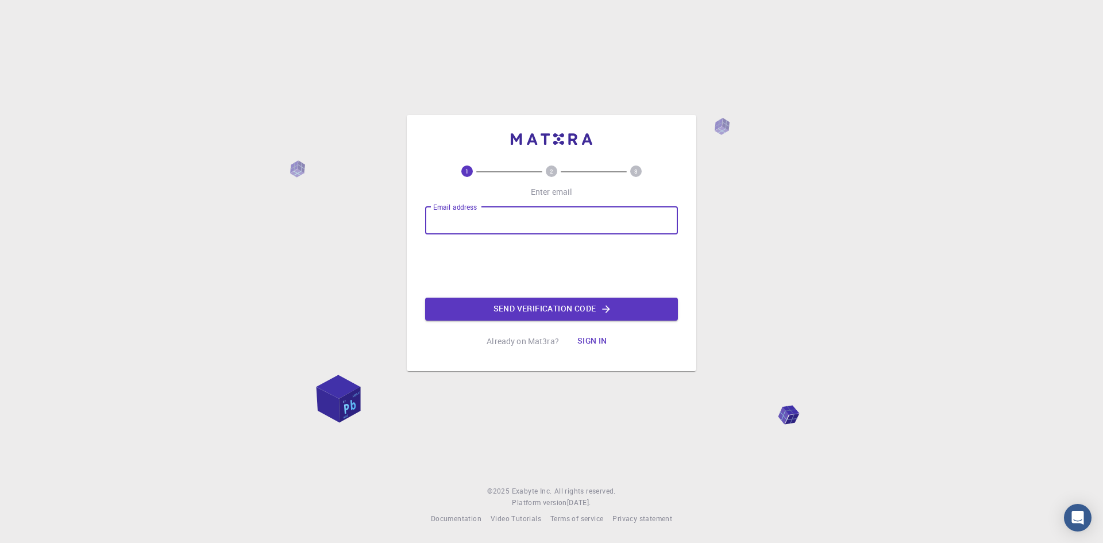
click at [487, 221] on input "Email address" at bounding box center [551, 221] width 253 height 28
type input "adewoleadesina2@gmail.com"
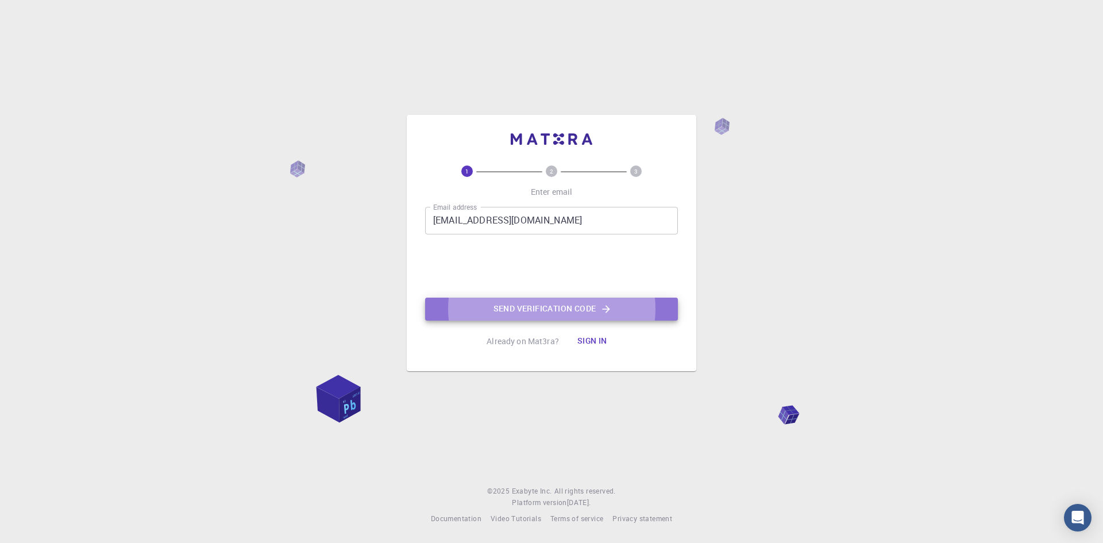
click at [548, 309] on button "Send verification code" at bounding box center [551, 309] width 253 height 23
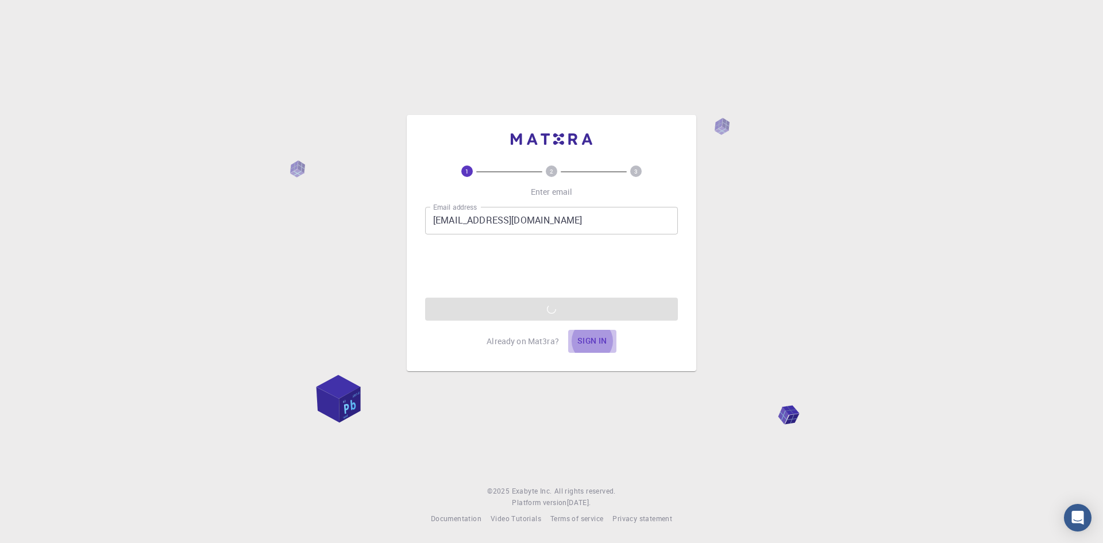
click at [591, 336] on button "Sign in" at bounding box center [592, 341] width 48 height 23
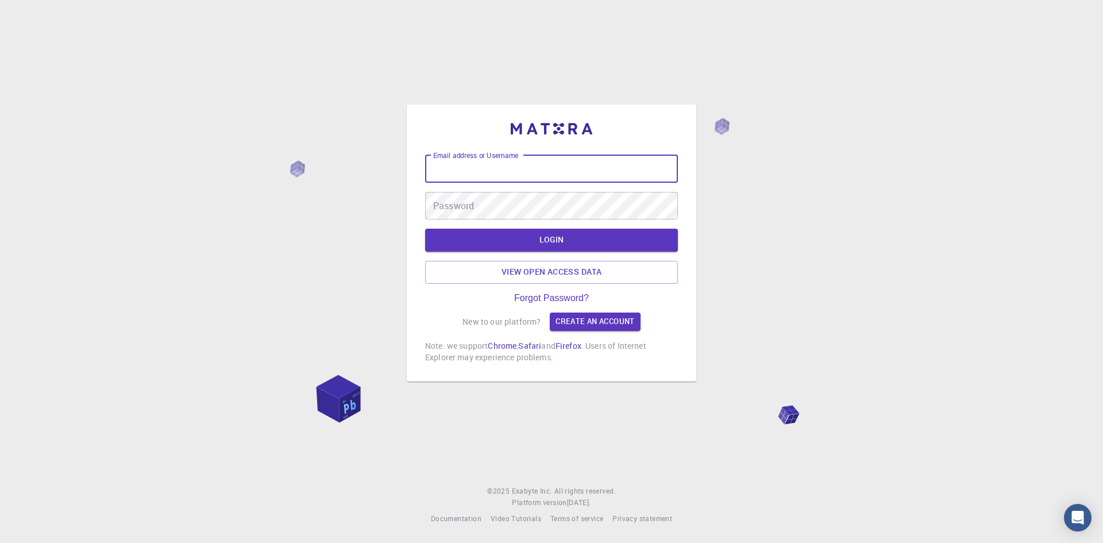
click at [505, 175] on input "Email address or Username" at bounding box center [551, 169] width 253 height 28
type input "adewoleadesina2@gmail.com"
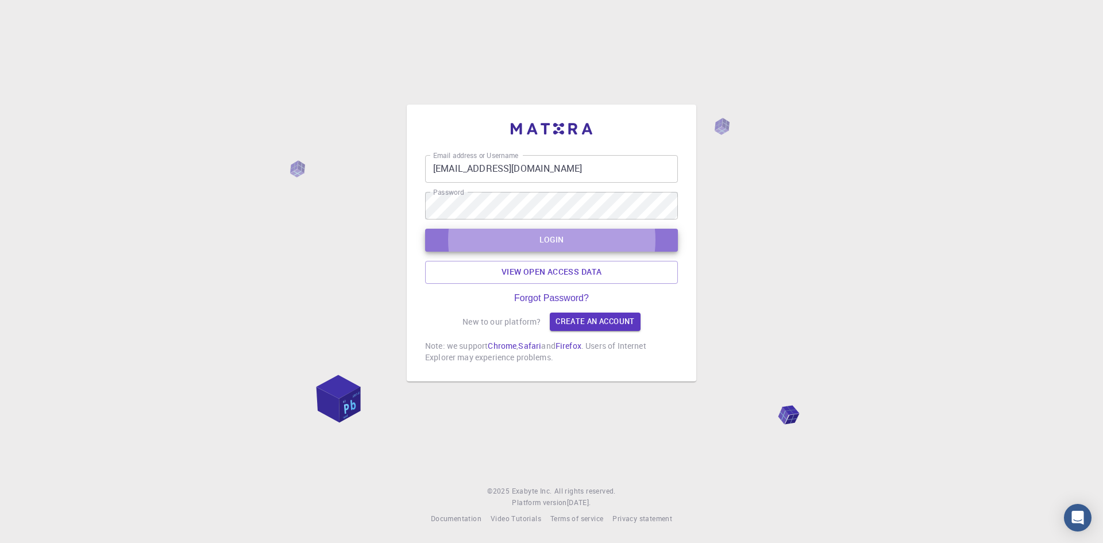
click at [484, 230] on button "LOGIN" at bounding box center [551, 240] width 253 height 23
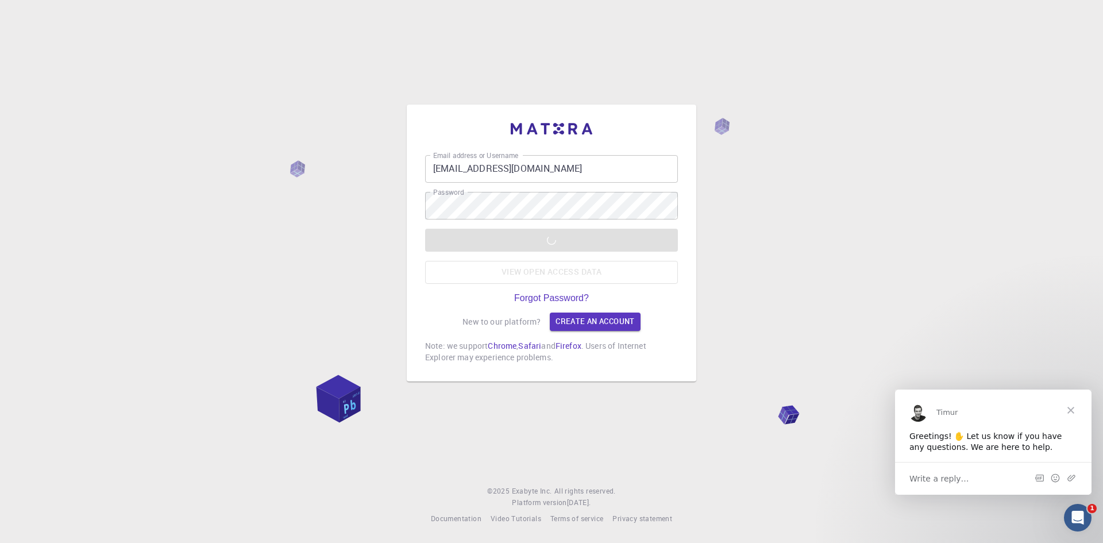
click at [484, 230] on div "LOGIN View open access data" at bounding box center [551, 256] width 253 height 55
